Goal: Complete application form

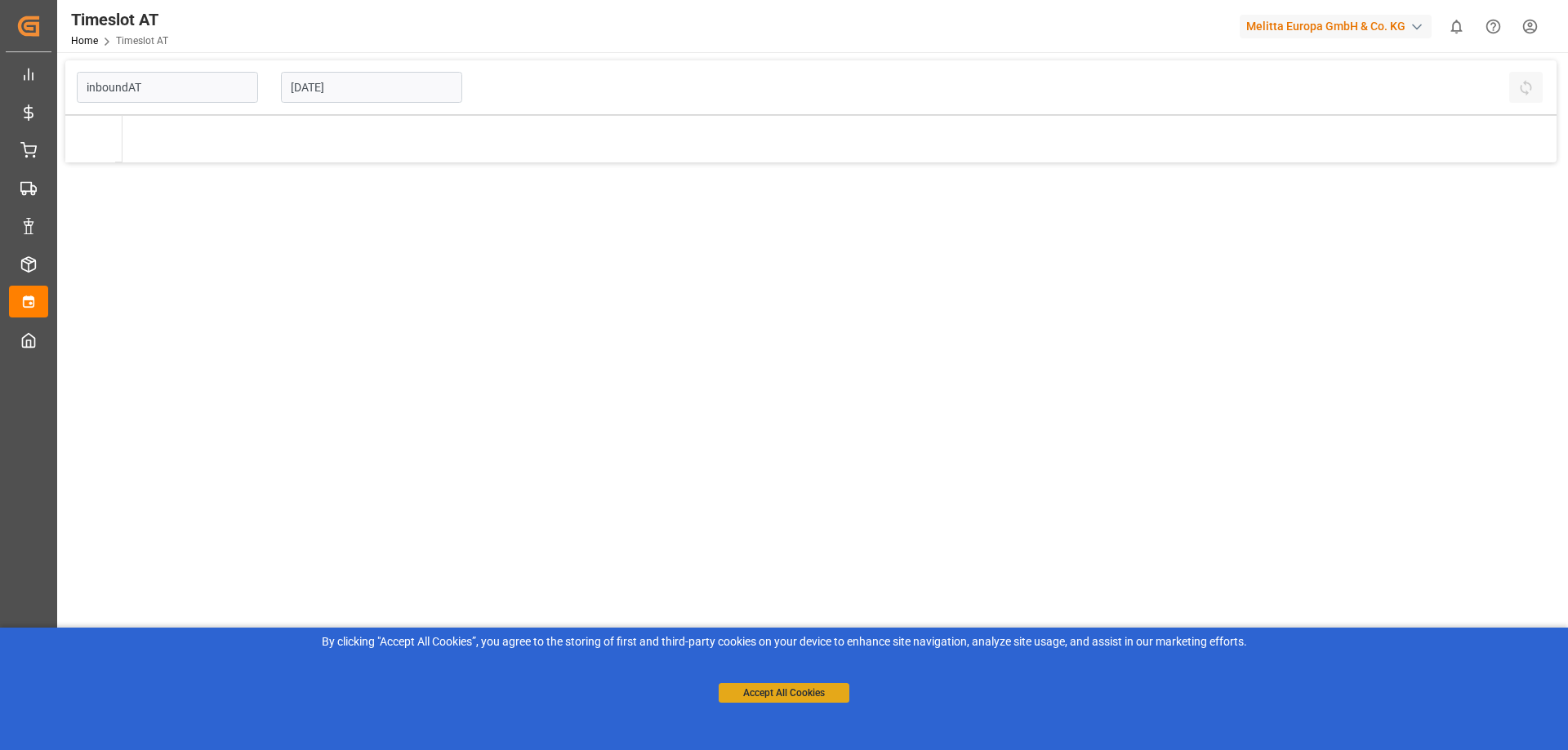
type input "Inbound AT"
click at [740, 695] on button "Accept All Cookies" at bounding box center [784, 693] width 130 height 20
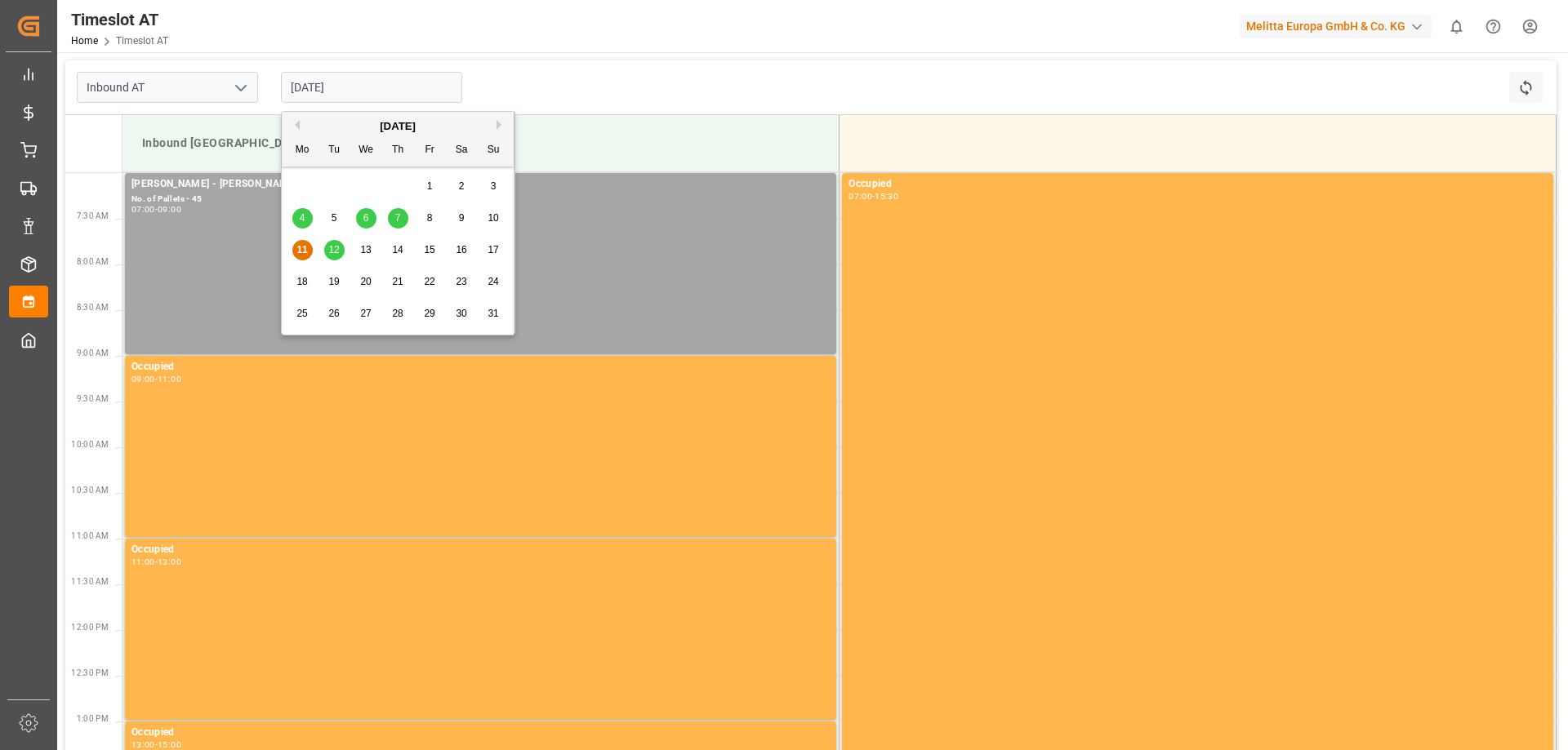
click at [316, 84] on input "[DATE]" at bounding box center [371, 87] width 182 height 31
click at [338, 252] on span "12" at bounding box center [333, 250] width 11 height 12
type input "[DATE]"
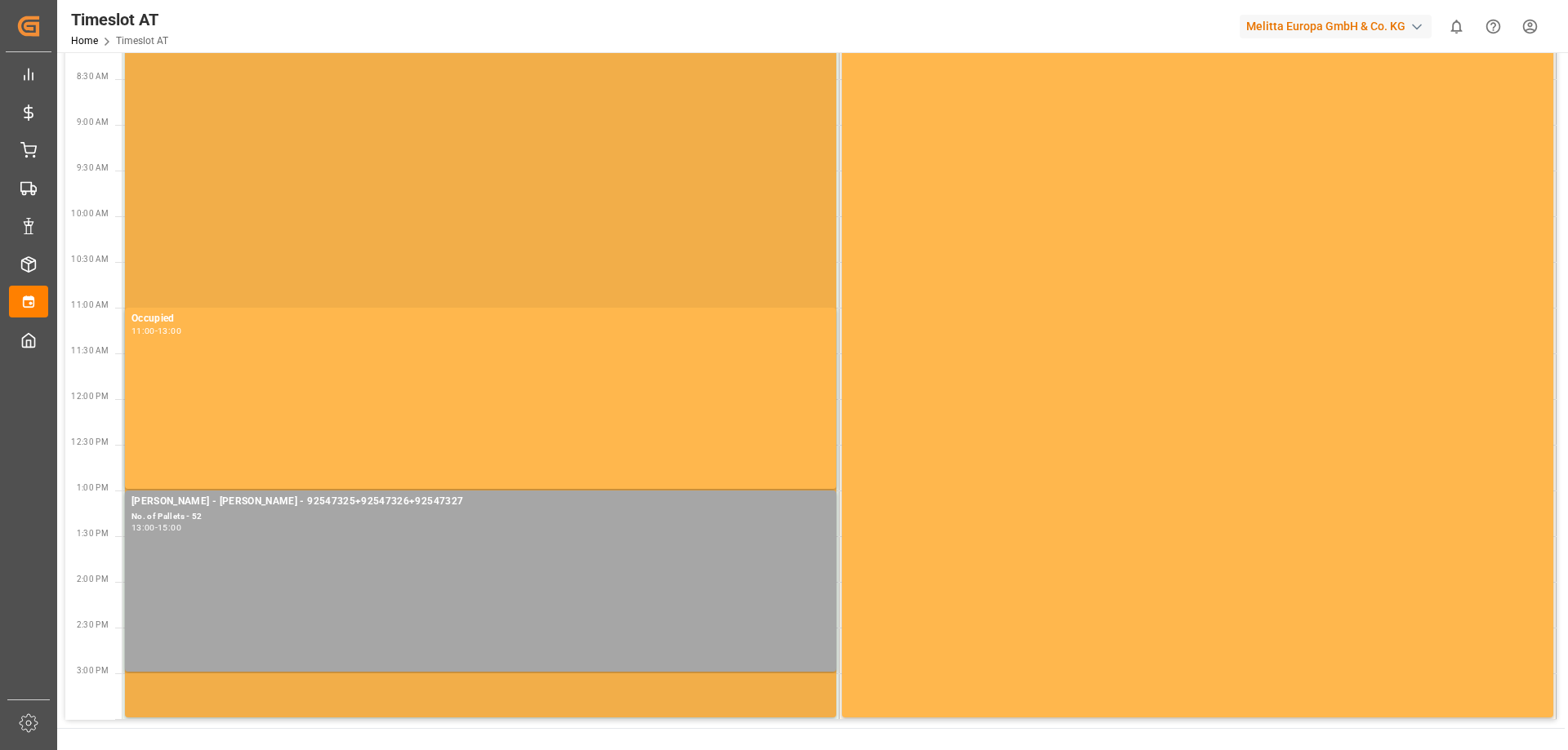
scroll to position [313, 0]
